Goal: Task Accomplishment & Management: Use online tool/utility

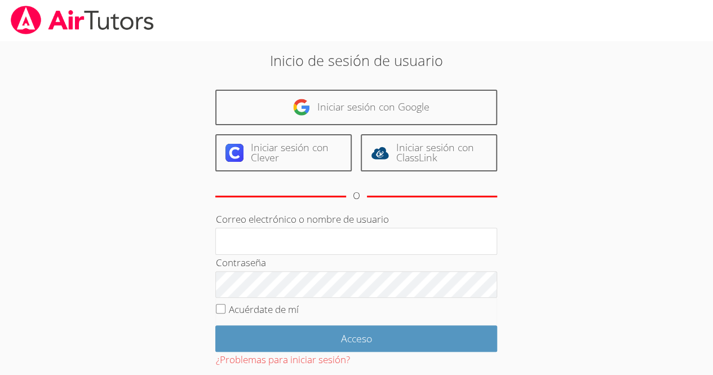
click at [335, 88] on div "Inicio de sesión de usuario Iniciar sesión con Google Iniciar sesión con Clever…" at bounding box center [356, 237] width 385 height 375
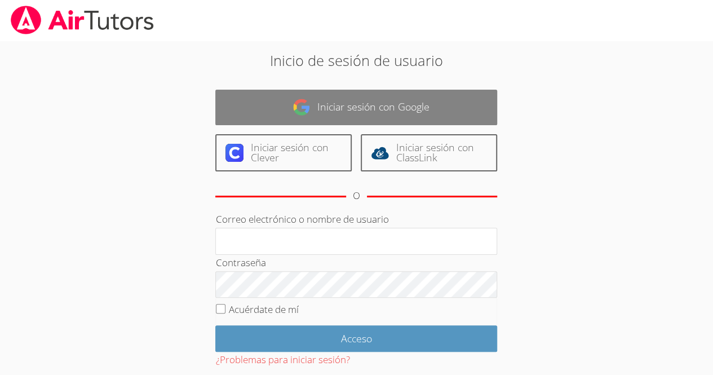
click at [343, 91] on link "Iniciar sesión con Google" at bounding box center [356, 107] width 282 height 35
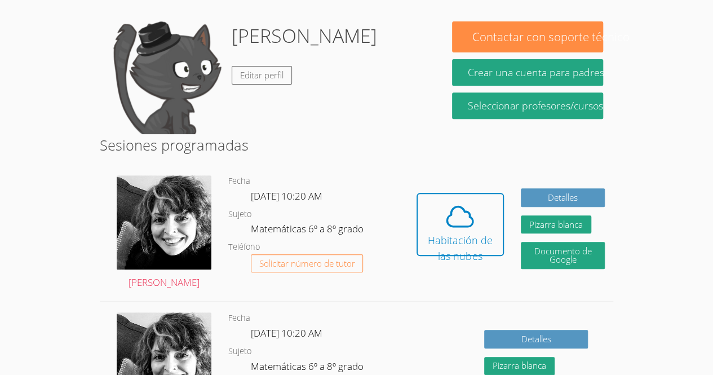
scroll to position [195, 0]
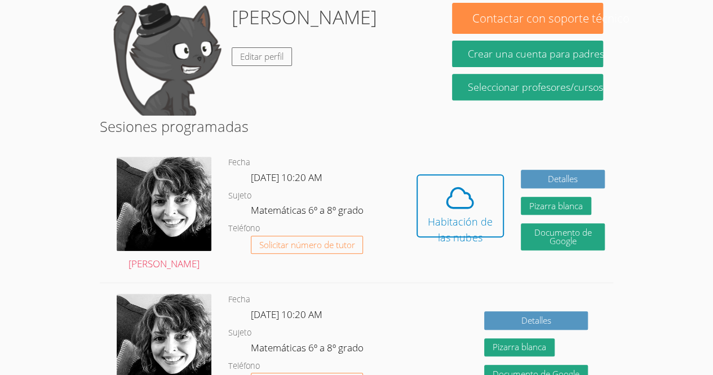
click at [337, 82] on div "Hola Santiago Editar perfil" at bounding box center [304, 59] width 145 height 113
click at [451, 192] on icon at bounding box center [460, 198] width 26 height 20
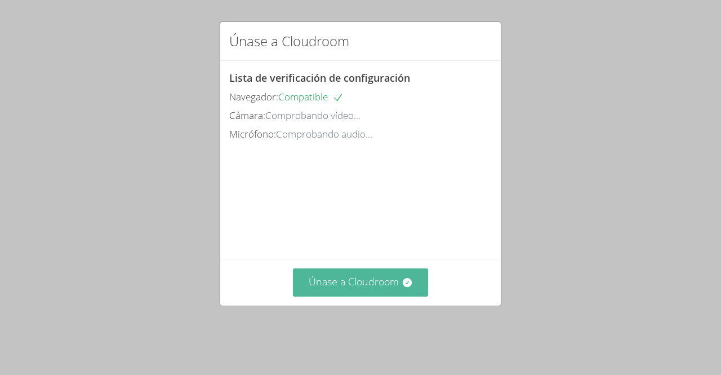
click at [360, 288] on font "Únase a Cloudroom" at bounding box center [354, 281] width 90 height 14
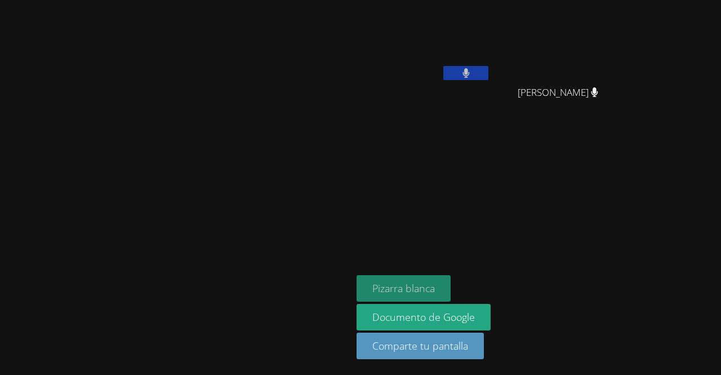
click at [435, 286] on font "Pizarra blanca" at bounding box center [403, 288] width 63 height 14
drag, startPoint x: 541, startPoint y: 73, endPoint x: 574, endPoint y: 85, distance: 34.9
click at [491, 85] on div "[PERSON_NAME]" at bounding box center [424, 65] width 134 height 121
click at [488, 76] on button at bounding box center [465, 73] width 45 height 14
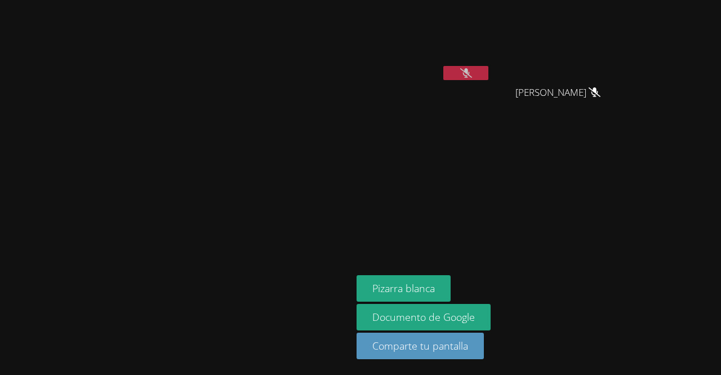
click at [488, 76] on button at bounding box center [465, 73] width 45 height 14
click at [488, 74] on button at bounding box center [465, 73] width 45 height 14
click at [472, 72] on icon at bounding box center [466, 73] width 12 height 10
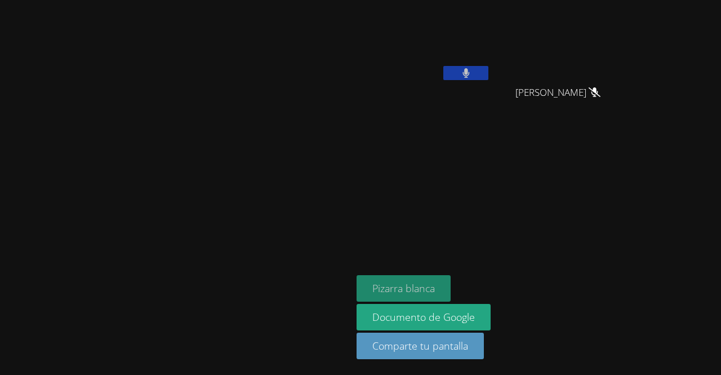
click at [435, 286] on font "Pizarra blanca" at bounding box center [403, 288] width 63 height 14
click at [524, 224] on aside "Santiago Hernández Flores Ana Morales Hernández Ana Morales Hernández Pizarra b…" at bounding box center [493, 187] width 282 height 375
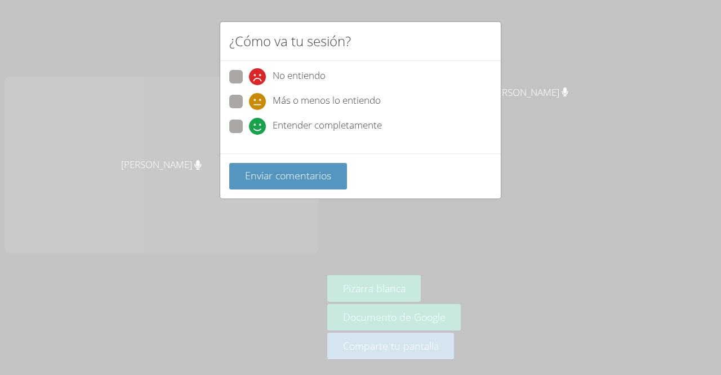
click at [266, 128] on div "Entender completamente" at bounding box center [315, 126] width 133 height 17
click at [259, 128] on input "Entender completamente" at bounding box center [254, 124] width 10 height 10
radio input "true"
click at [243, 103] on label "Más o menos lo entiendo" at bounding box center [305, 102] width 152 height 15
click at [249, 103] on input "Más o menos lo entiendo" at bounding box center [254, 100] width 10 height 10
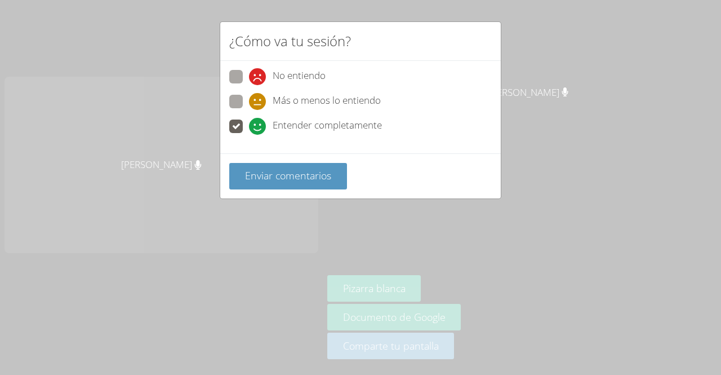
radio input "true"
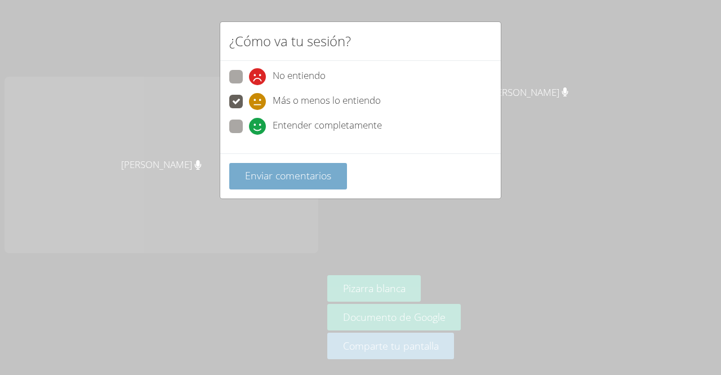
click at [297, 184] on button "Enviar comentarios" at bounding box center [288, 176] width 118 height 26
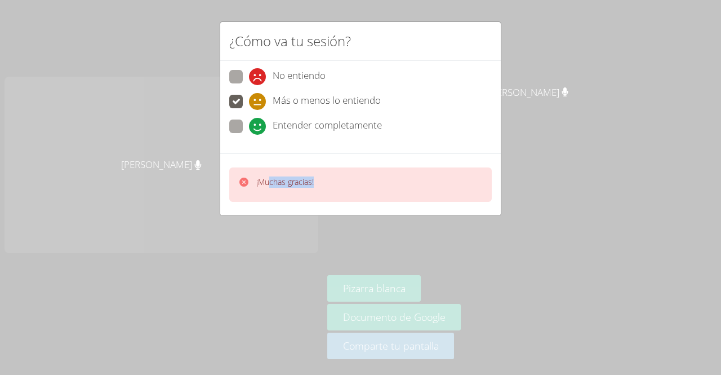
drag, startPoint x: 268, startPoint y: 182, endPoint x: 319, endPoint y: 181, distance: 51.3
